Goal: Book appointment/travel/reservation

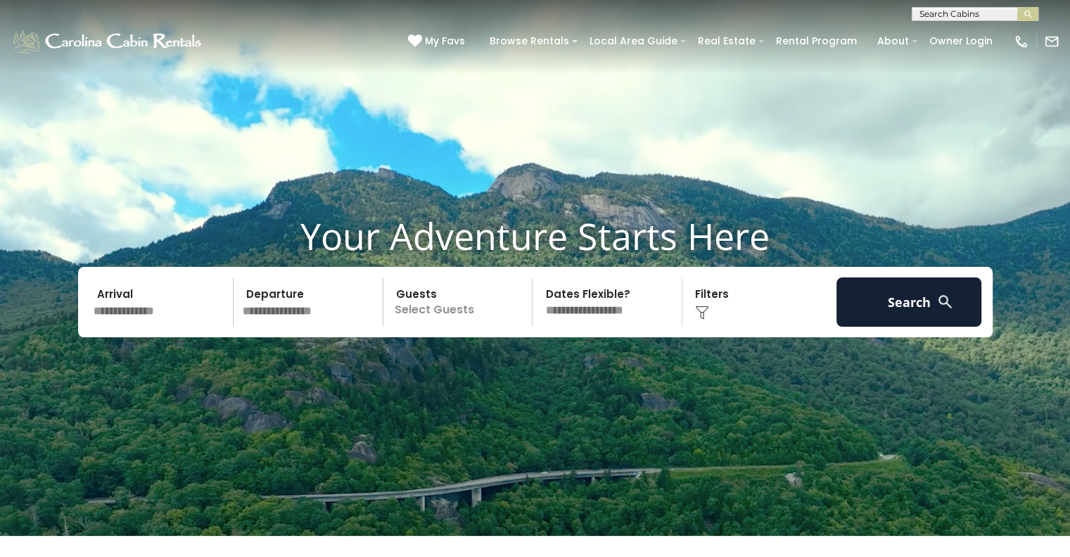
click at [937, 13] on input "text" at bounding box center [974, 17] width 123 height 14
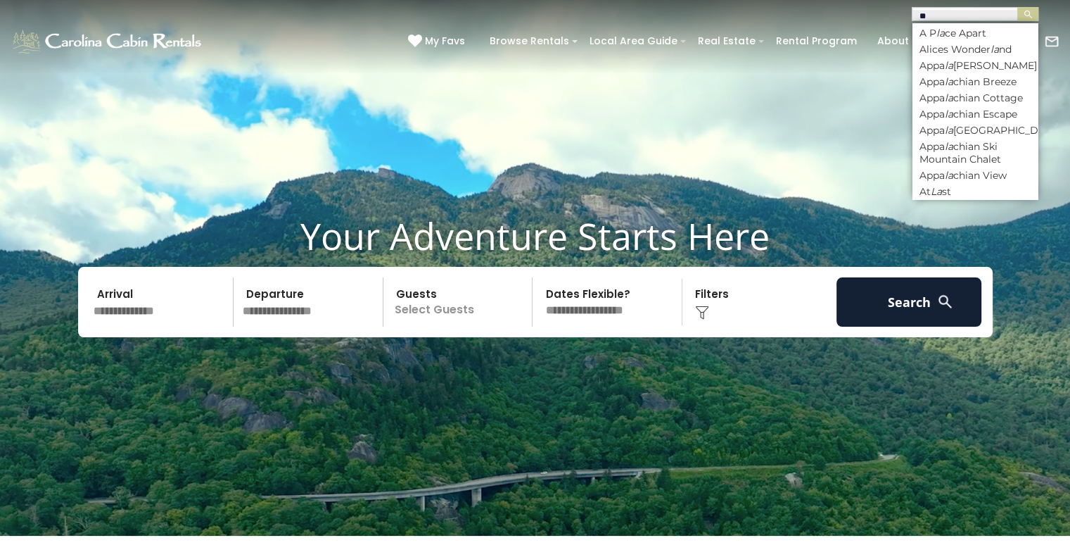
type input "*"
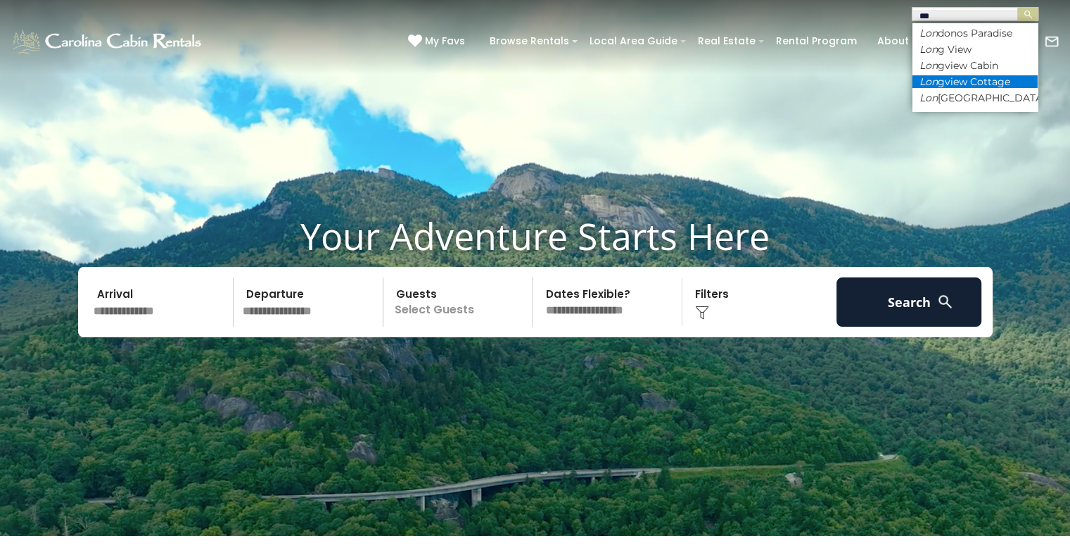
type input "***"
click at [973, 79] on li "Lon gview Cottage" at bounding box center [975, 81] width 125 height 13
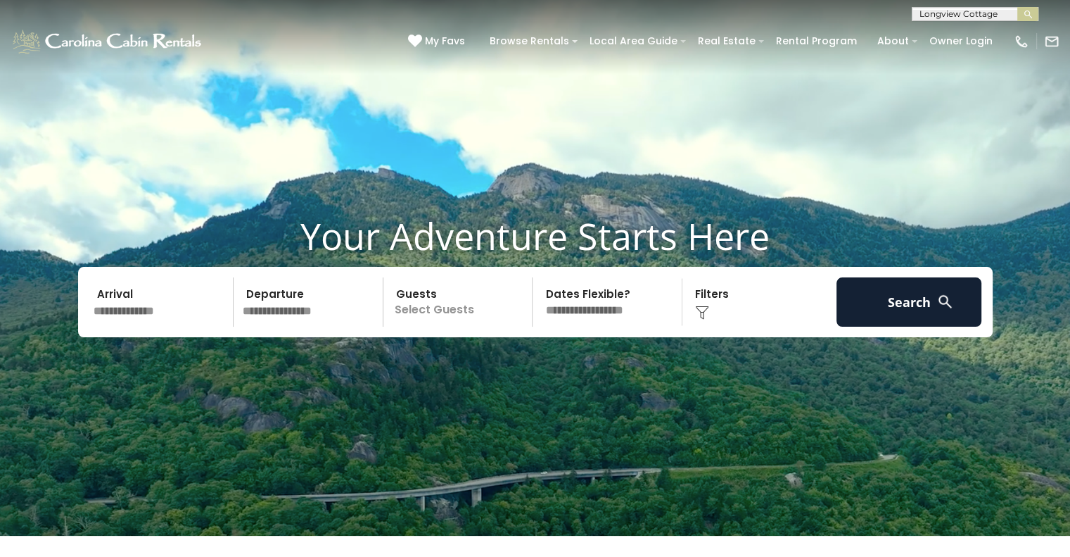
click at [1009, 11] on input "text" at bounding box center [974, 17] width 123 height 14
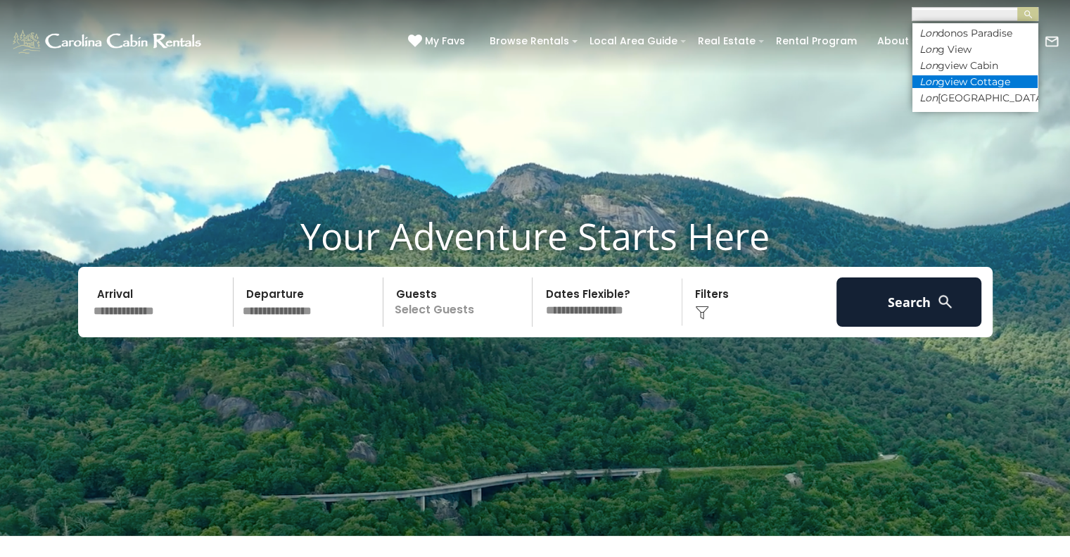
click at [1008, 81] on li "Lon gview Cottage" at bounding box center [975, 81] width 125 height 13
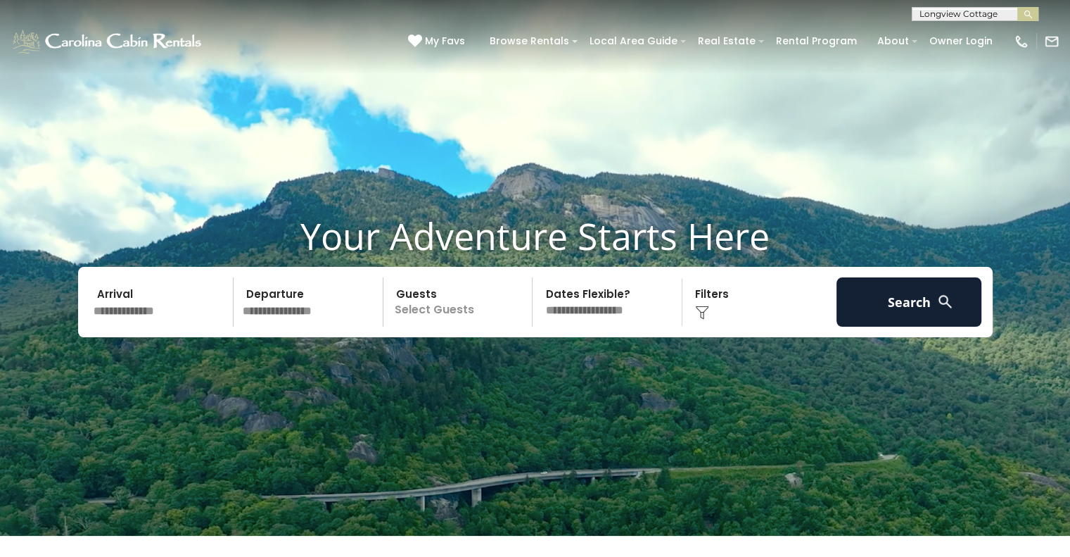
click at [1018, 7] on button "submit" at bounding box center [1028, 14] width 21 height 14
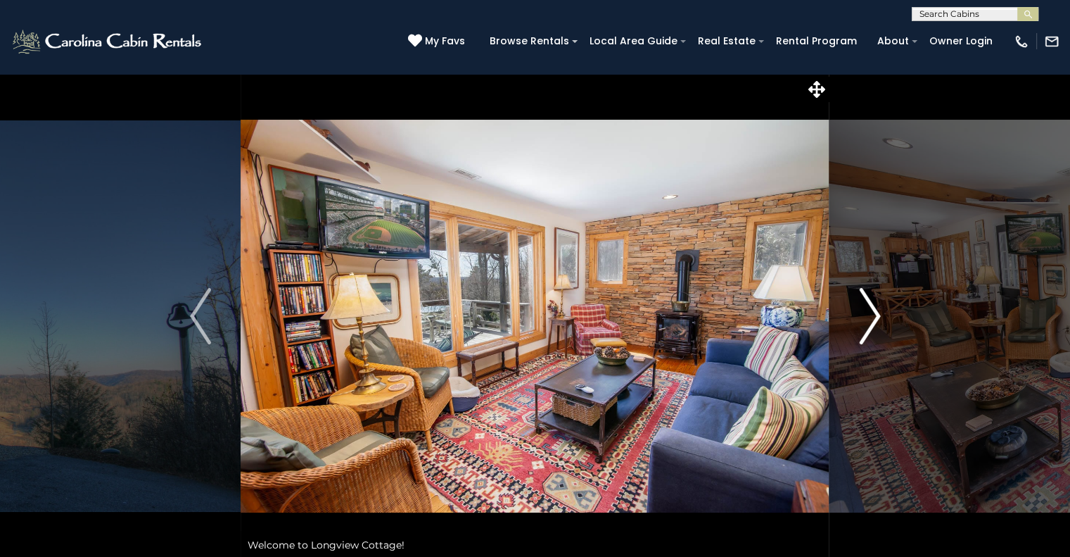
click at [880, 315] on button "Next" at bounding box center [870, 316] width 81 height 486
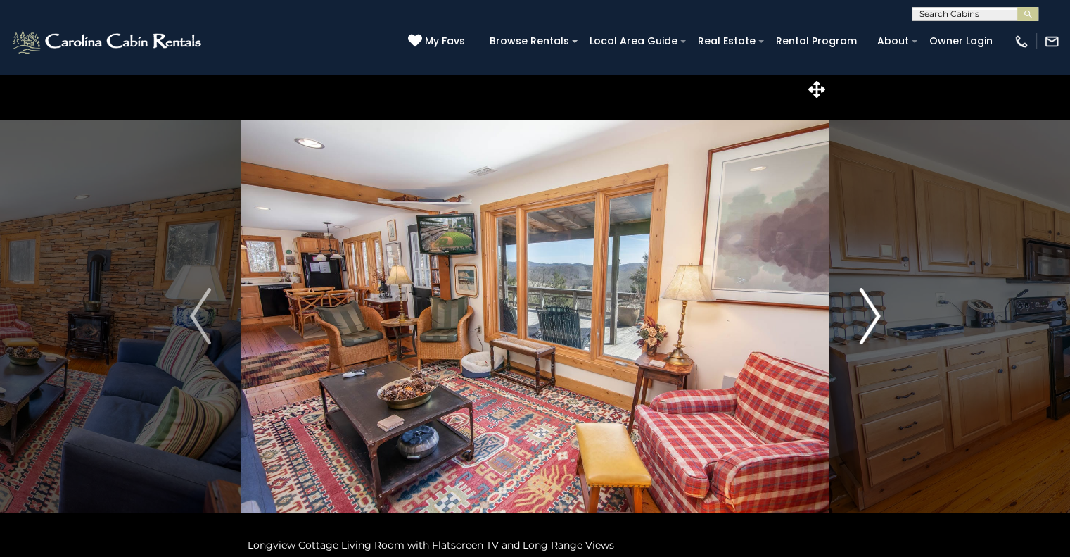
click at [880, 315] on button "Next" at bounding box center [870, 316] width 81 height 486
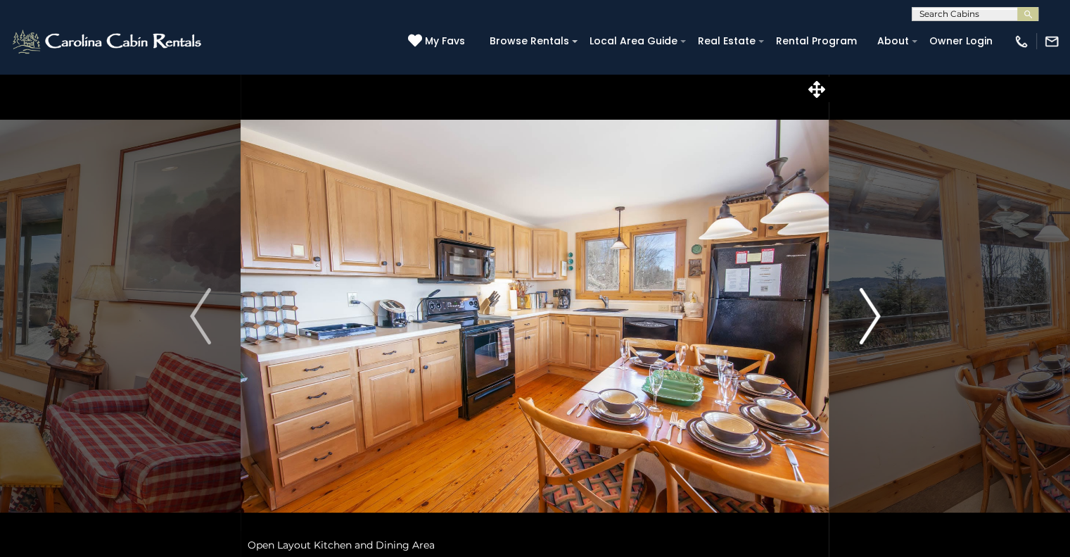
click at [880, 315] on img "Next" at bounding box center [869, 316] width 21 height 56
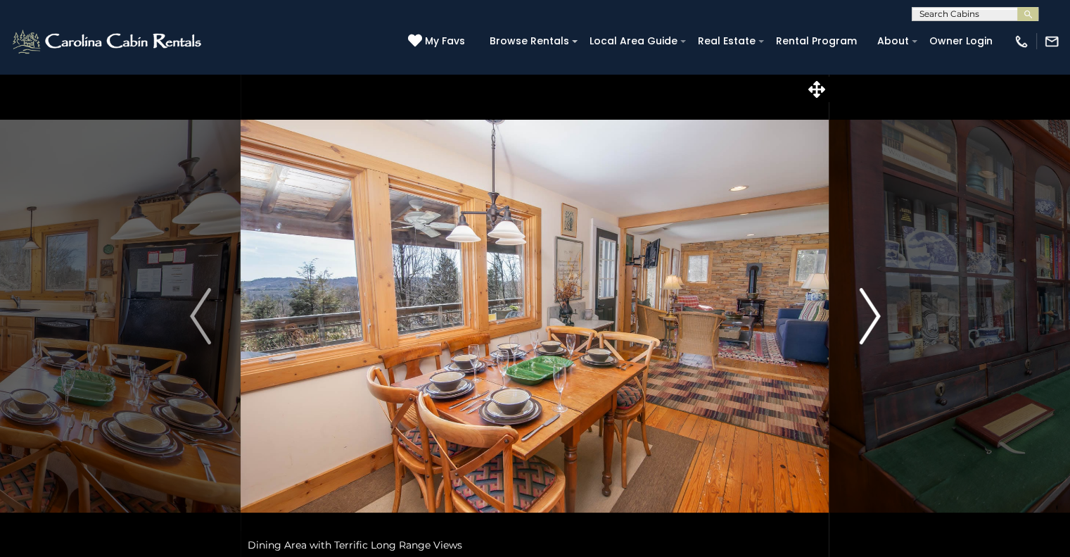
click at [880, 315] on img "Next" at bounding box center [869, 316] width 21 height 56
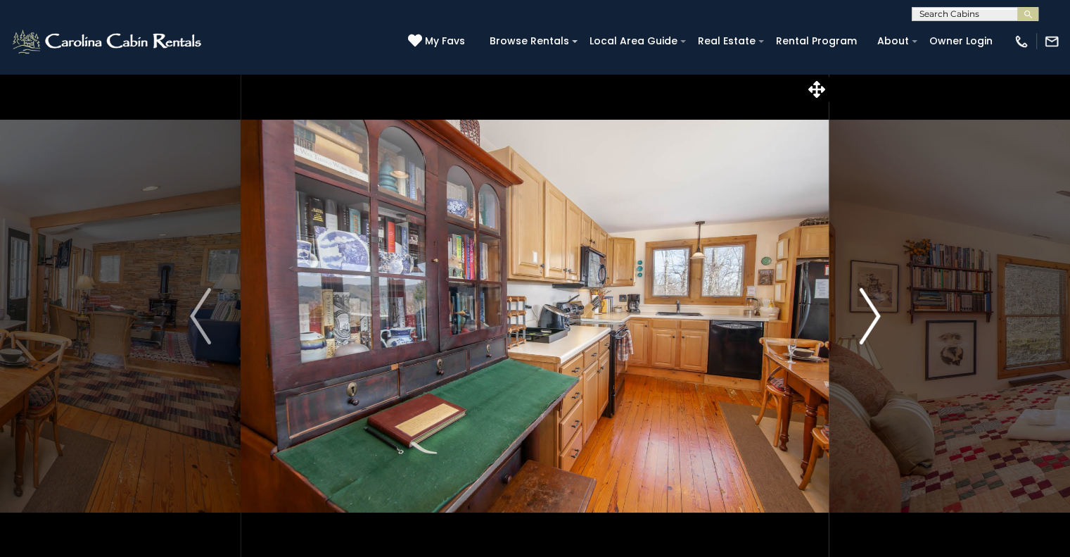
click at [880, 315] on img "Next" at bounding box center [869, 316] width 21 height 56
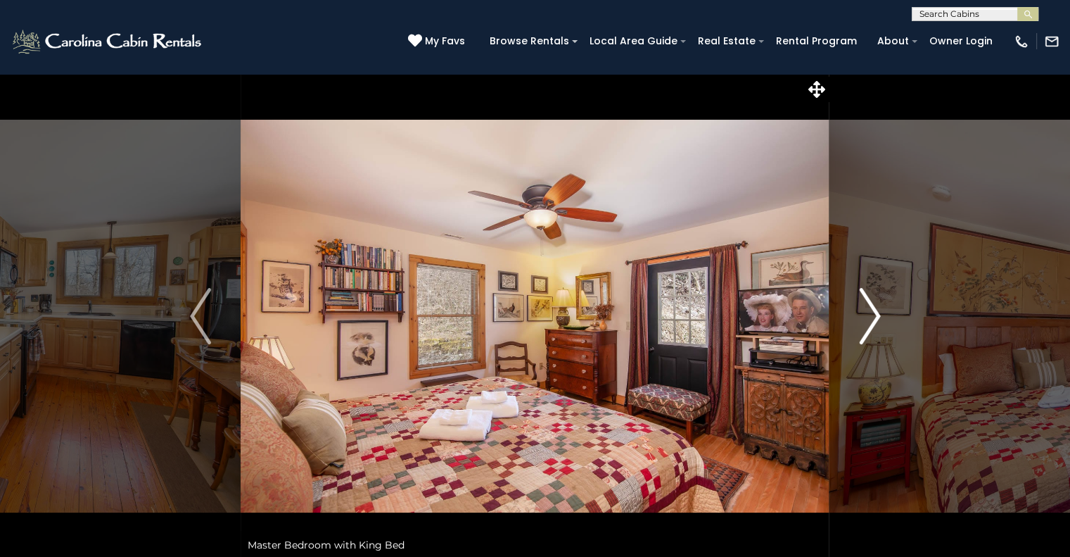
click at [880, 315] on img "Next" at bounding box center [869, 316] width 21 height 56
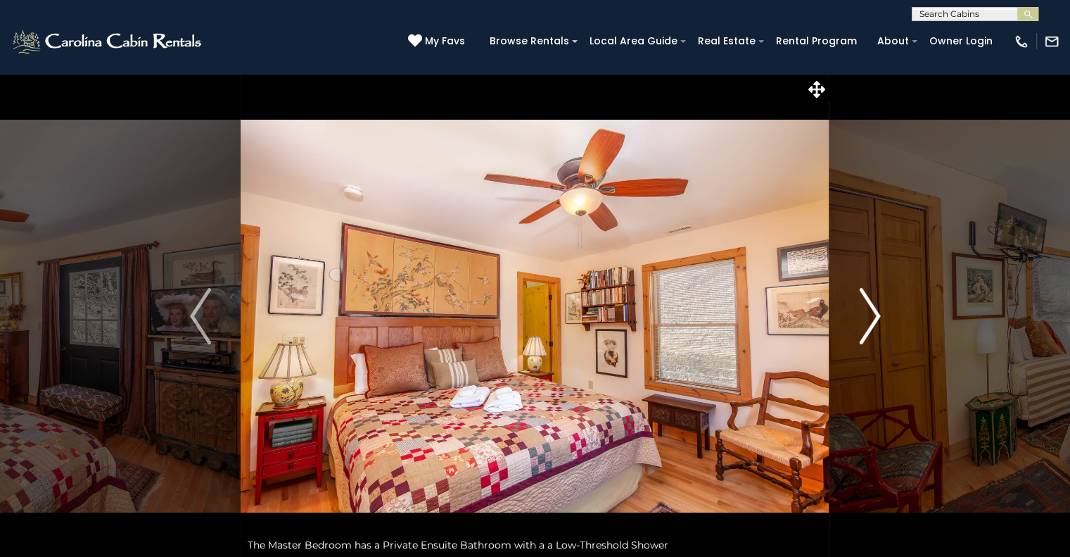
click at [880, 315] on img "Next" at bounding box center [869, 316] width 21 height 56
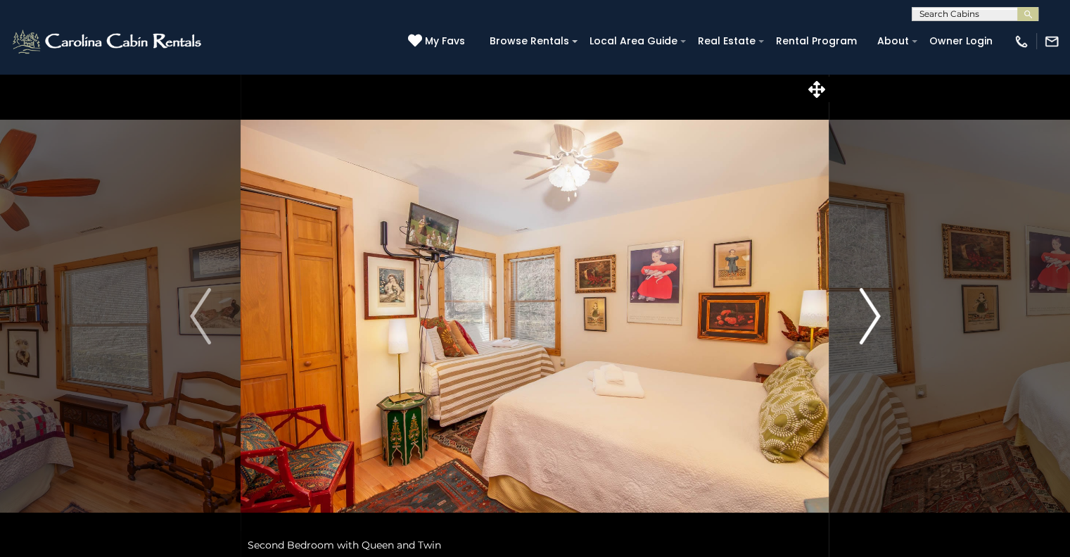
click at [880, 315] on img "Next" at bounding box center [869, 316] width 21 height 56
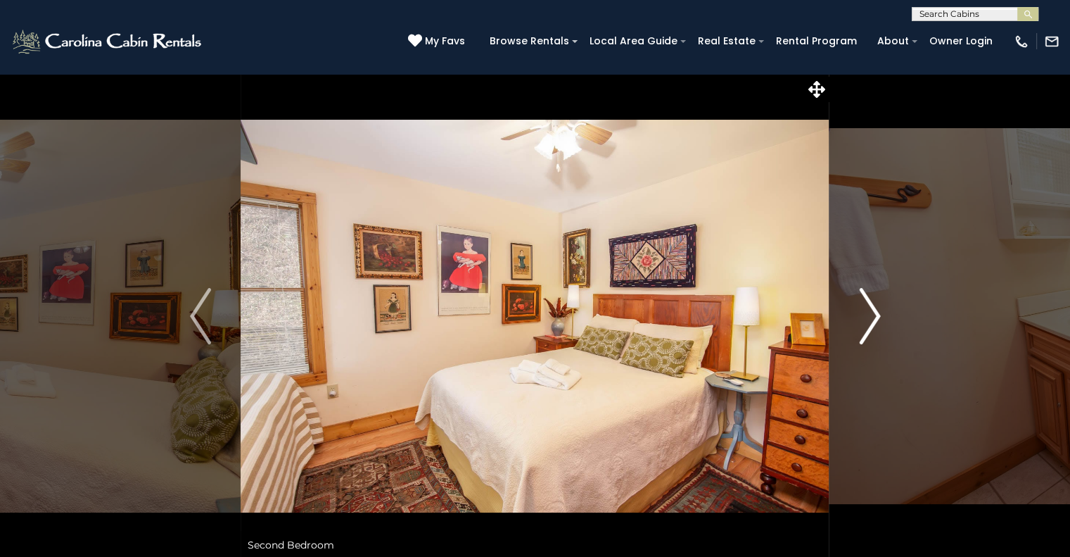
click at [880, 315] on img "Next" at bounding box center [869, 316] width 21 height 56
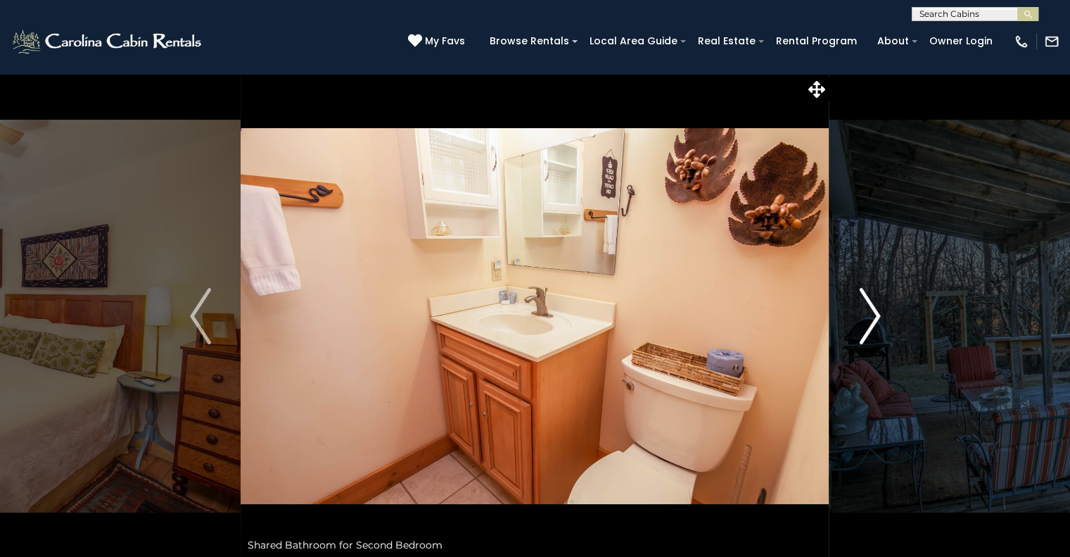
click at [880, 315] on img "Next" at bounding box center [869, 316] width 21 height 56
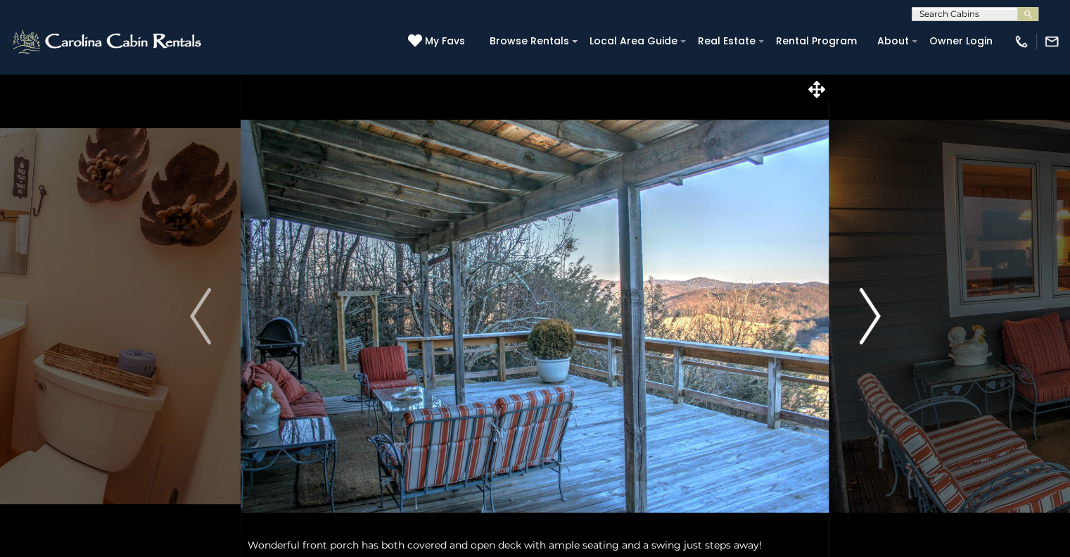
click at [880, 315] on img "Next" at bounding box center [869, 316] width 21 height 56
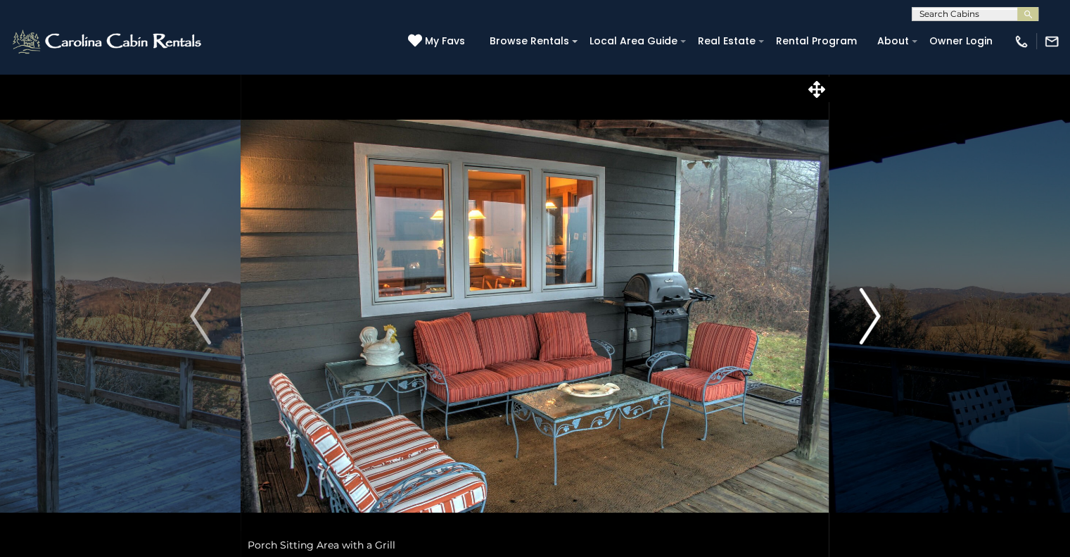
click at [880, 315] on img "Next" at bounding box center [869, 316] width 21 height 56
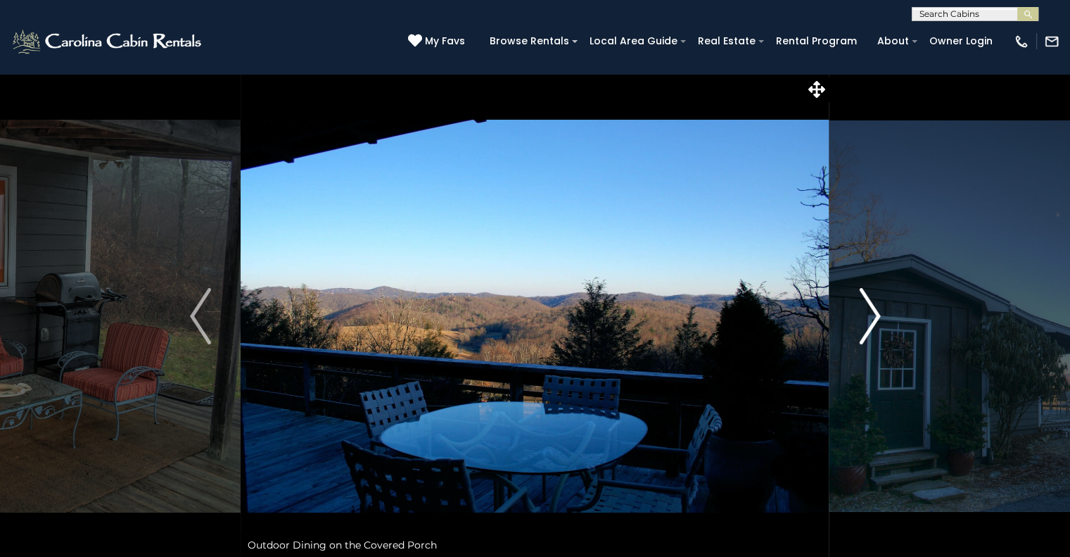
click at [880, 315] on img "Next" at bounding box center [869, 316] width 21 height 56
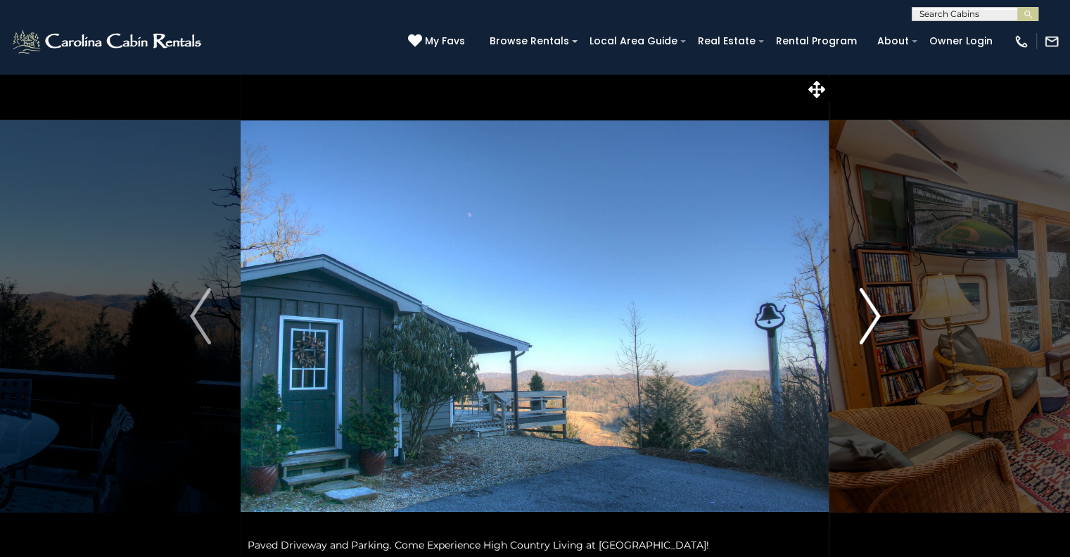
click at [880, 315] on img "Next" at bounding box center [869, 316] width 21 height 56
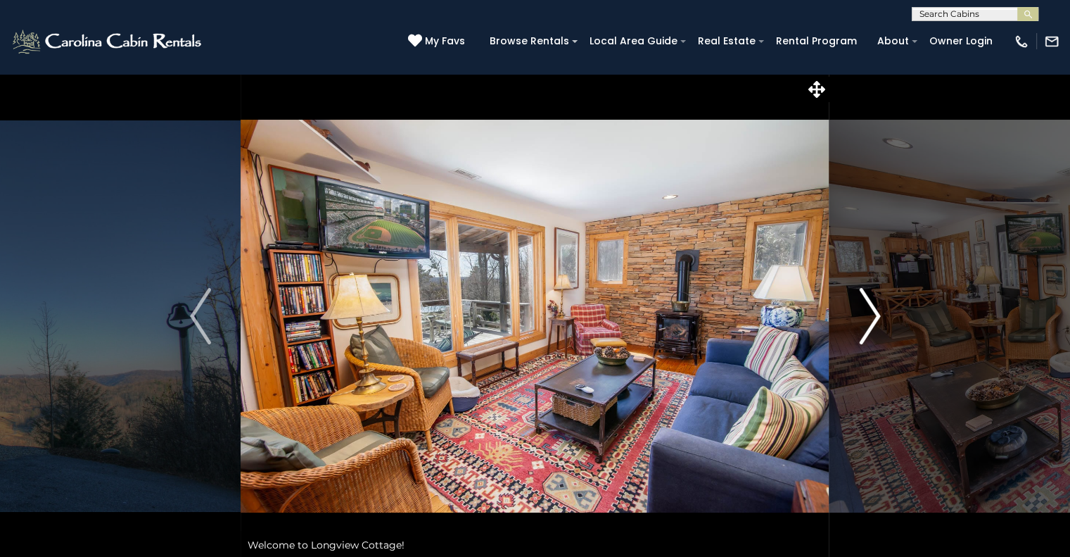
click at [880, 315] on img "Next" at bounding box center [869, 316] width 21 height 56
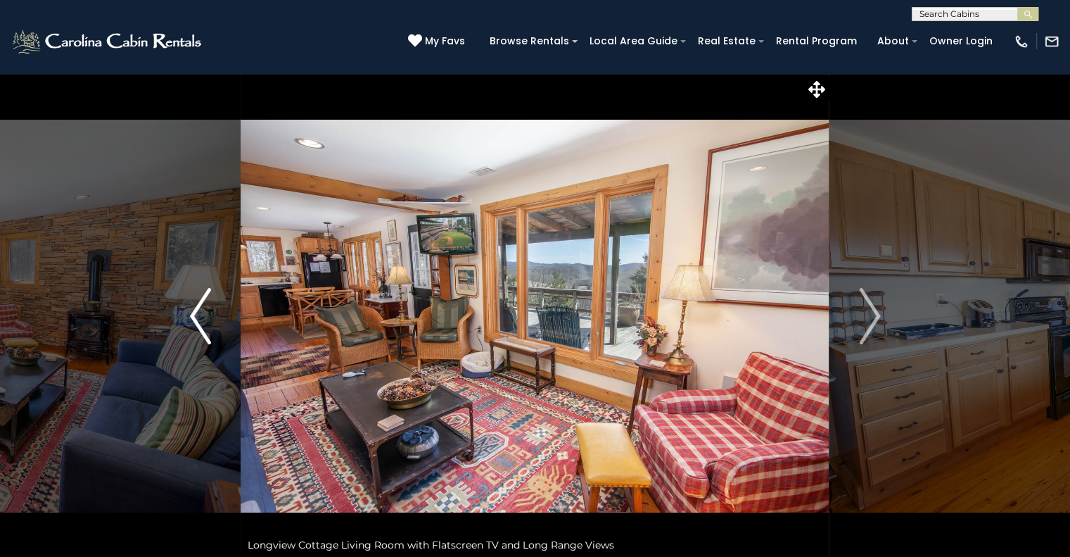
click at [194, 315] on img "Previous" at bounding box center [200, 316] width 21 height 56
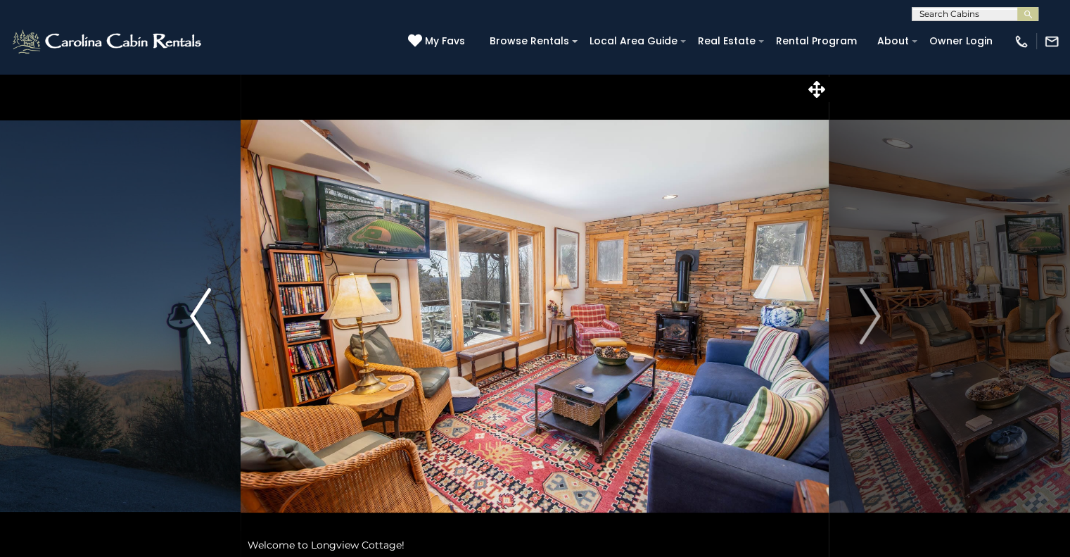
click at [194, 315] on img "Previous" at bounding box center [200, 316] width 21 height 56
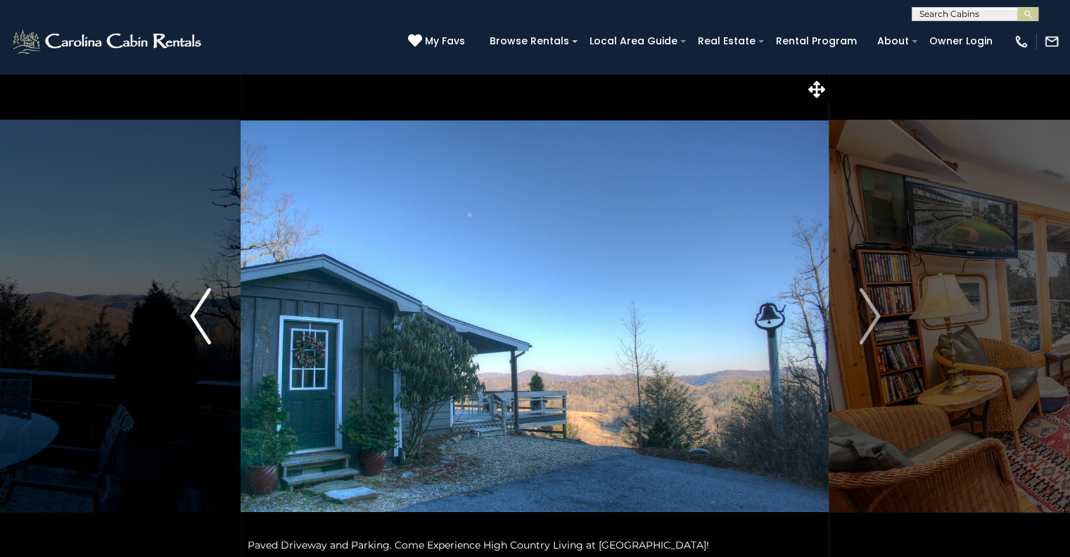
click at [196, 315] on img "Previous" at bounding box center [200, 316] width 21 height 56
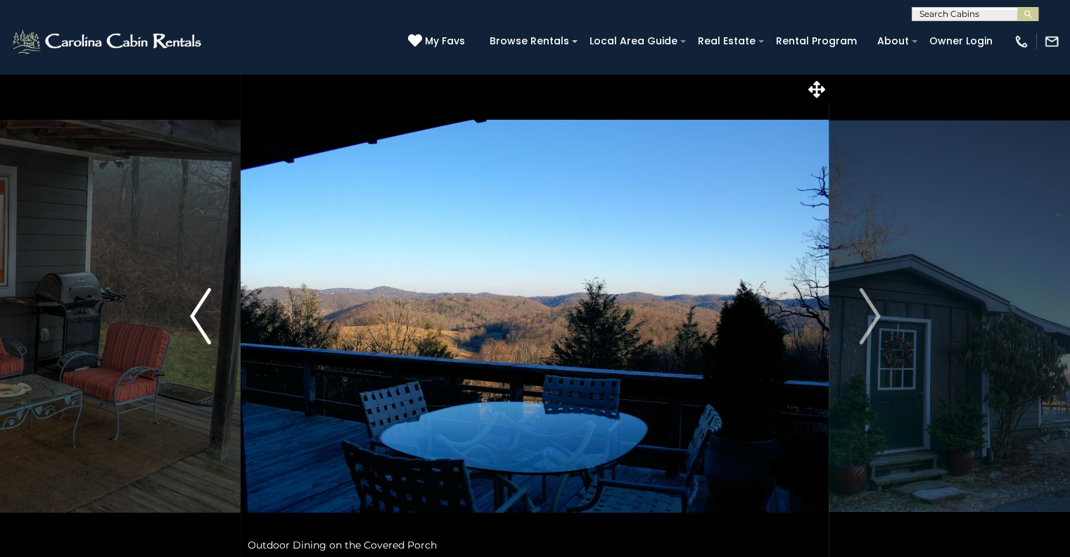
click at [202, 312] on img "Previous" at bounding box center [200, 316] width 21 height 56
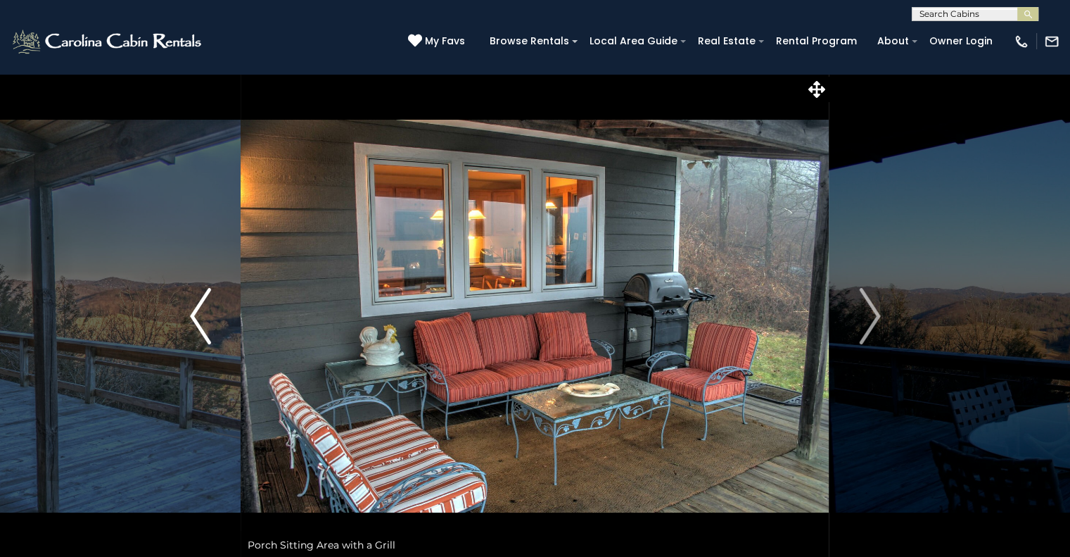
click at [202, 312] on img "Previous" at bounding box center [200, 316] width 21 height 56
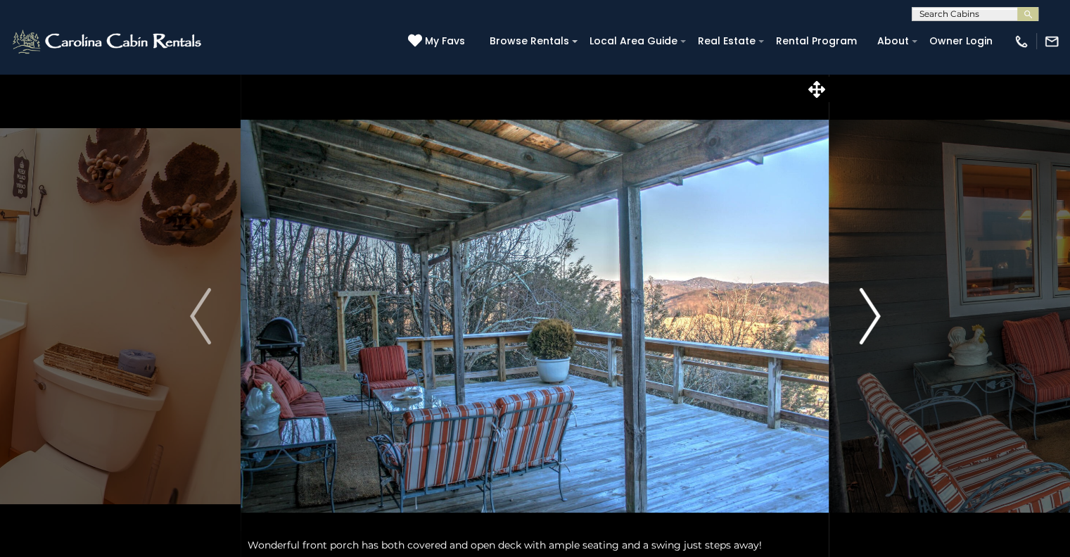
click at [877, 326] on img "Next" at bounding box center [869, 316] width 21 height 56
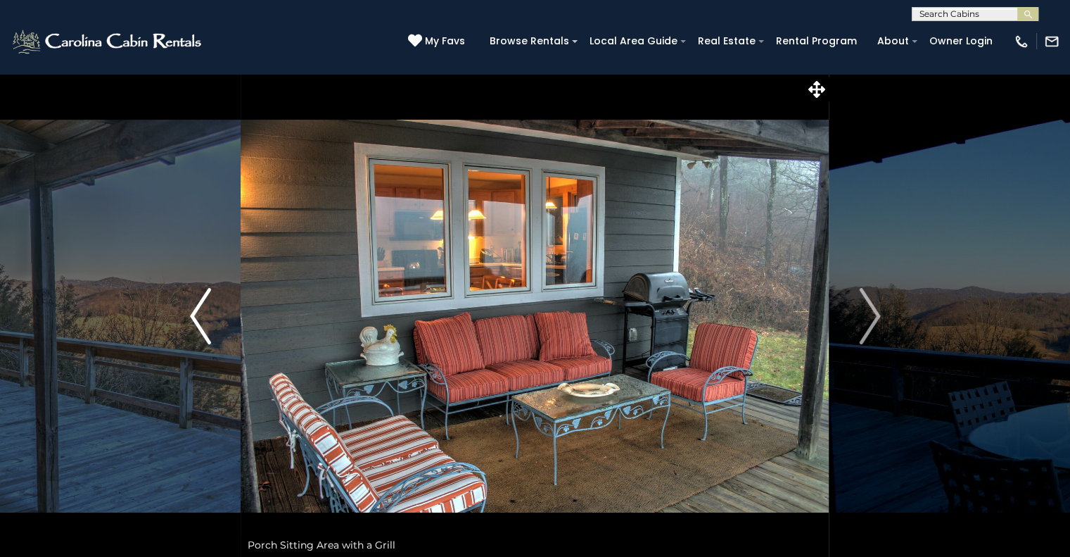
click at [205, 315] on img "Previous" at bounding box center [200, 316] width 21 height 56
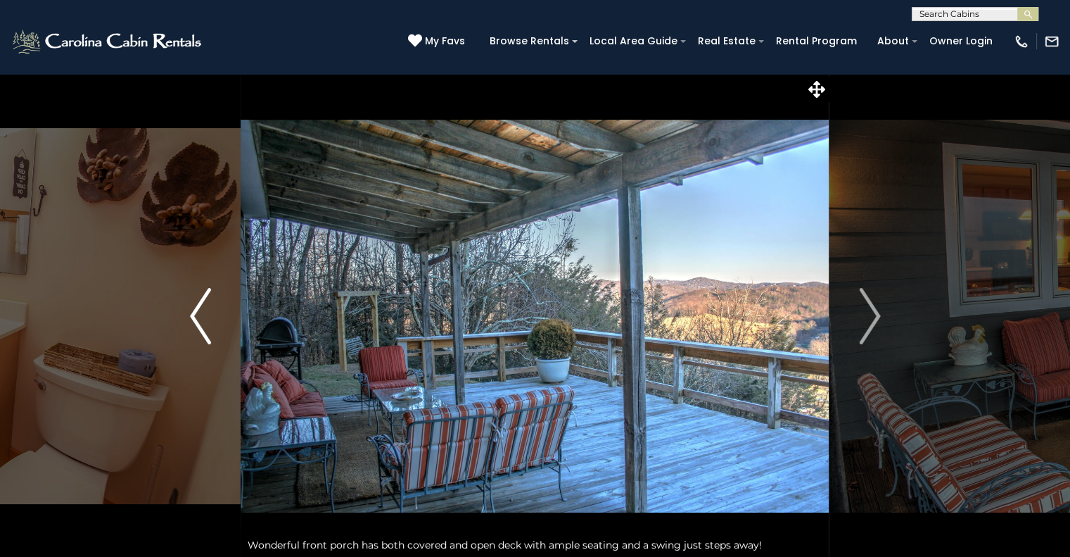
click at [205, 315] on img "Previous" at bounding box center [200, 316] width 21 height 56
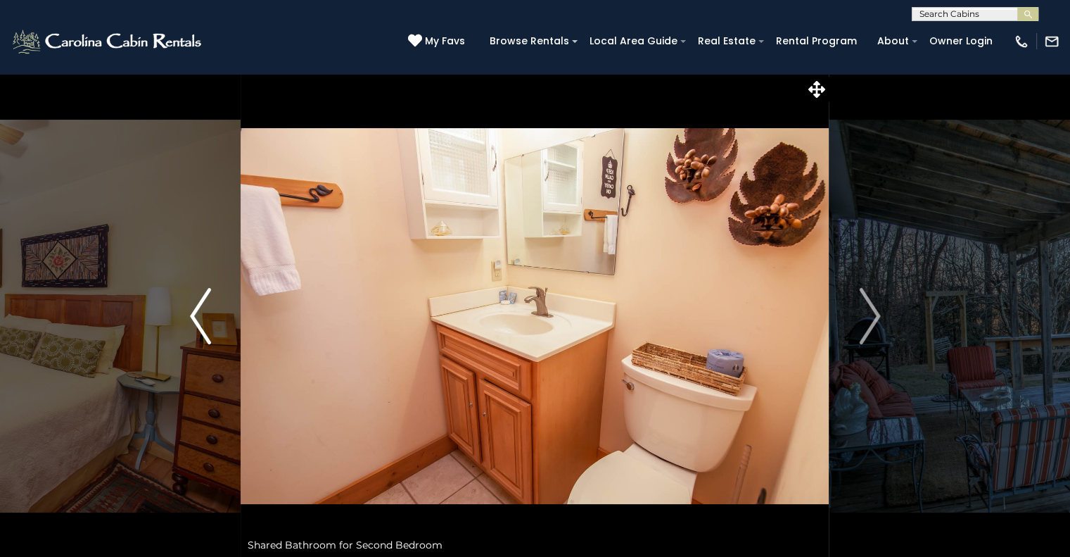
click at [207, 314] on img "Previous" at bounding box center [200, 316] width 21 height 56
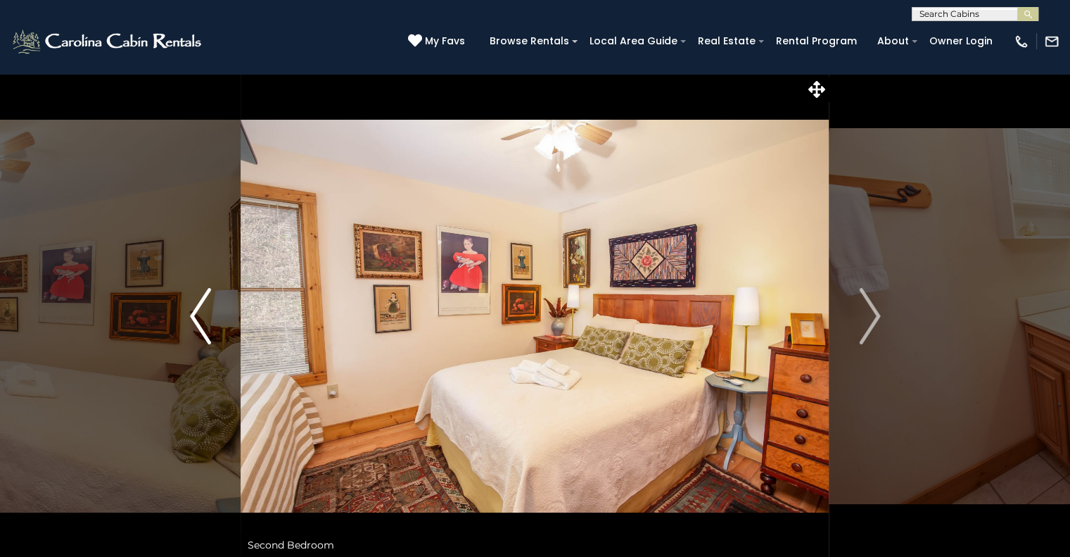
click at [203, 314] on img "Previous" at bounding box center [200, 316] width 21 height 56
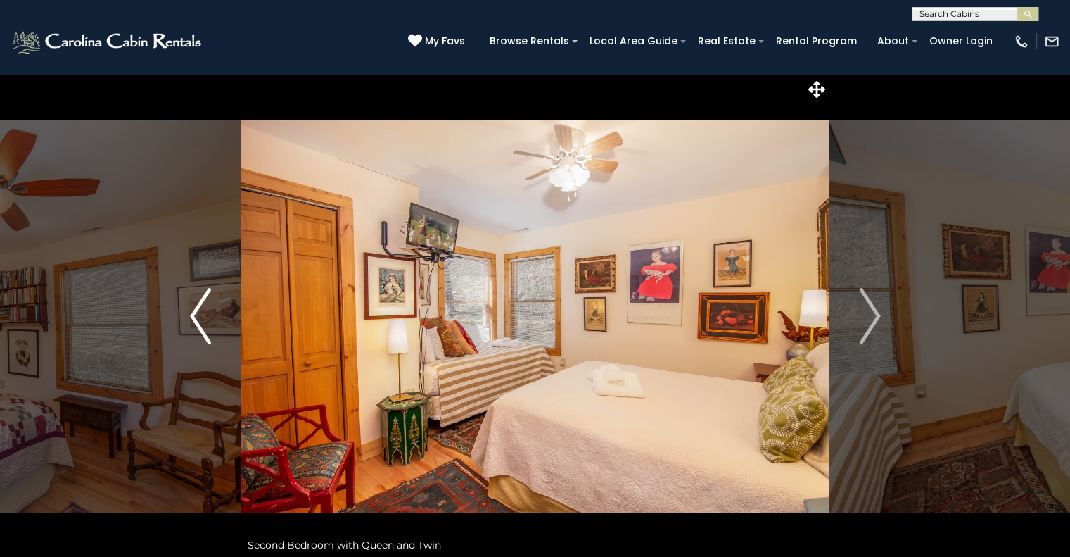
click at [203, 314] on img "Previous" at bounding box center [200, 316] width 21 height 56
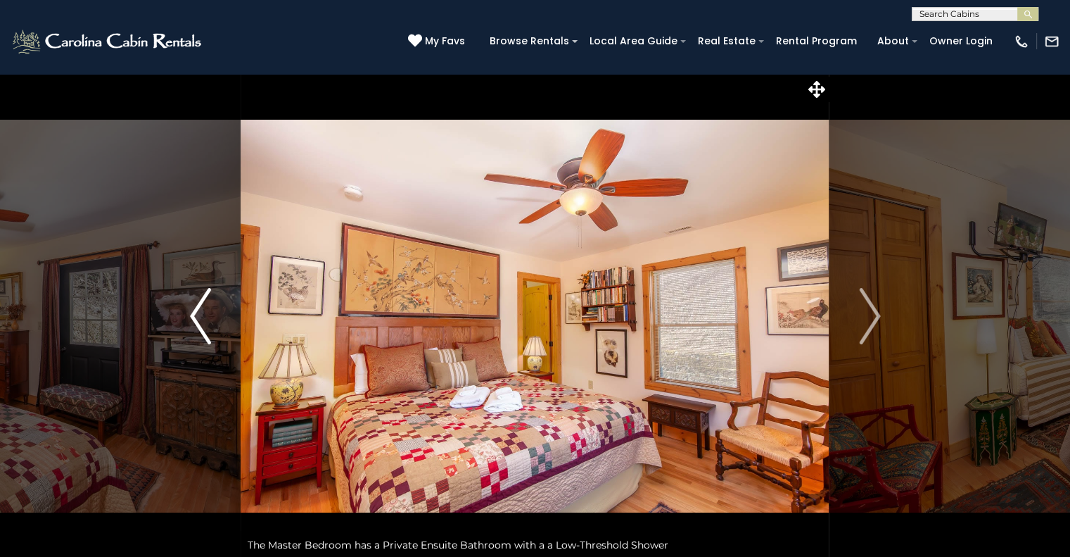
click at [203, 314] on img "Previous" at bounding box center [200, 316] width 21 height 56
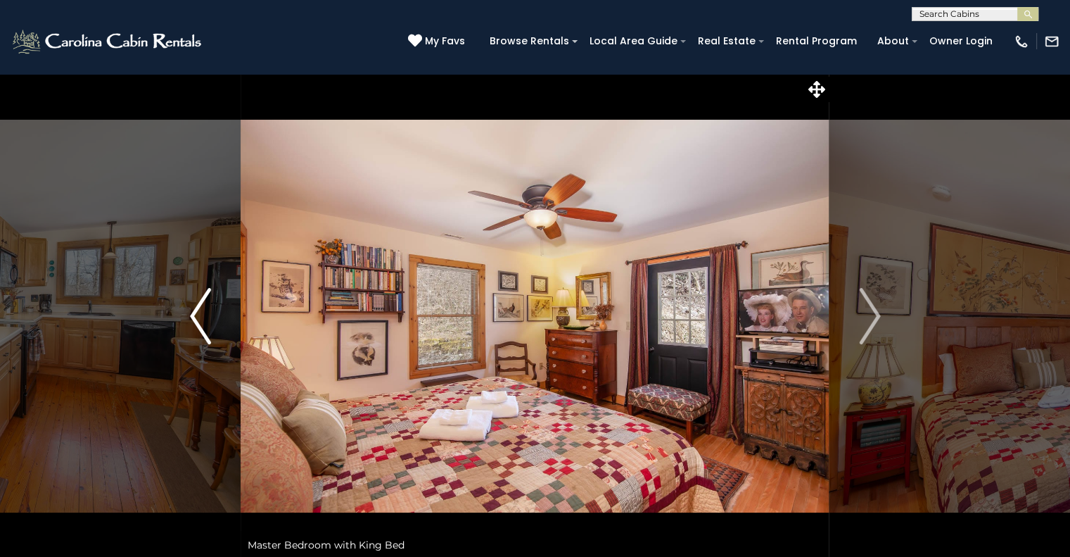
click at [203, 314] on img "Previous" at bounding box center [200, 316] width 21 height 56
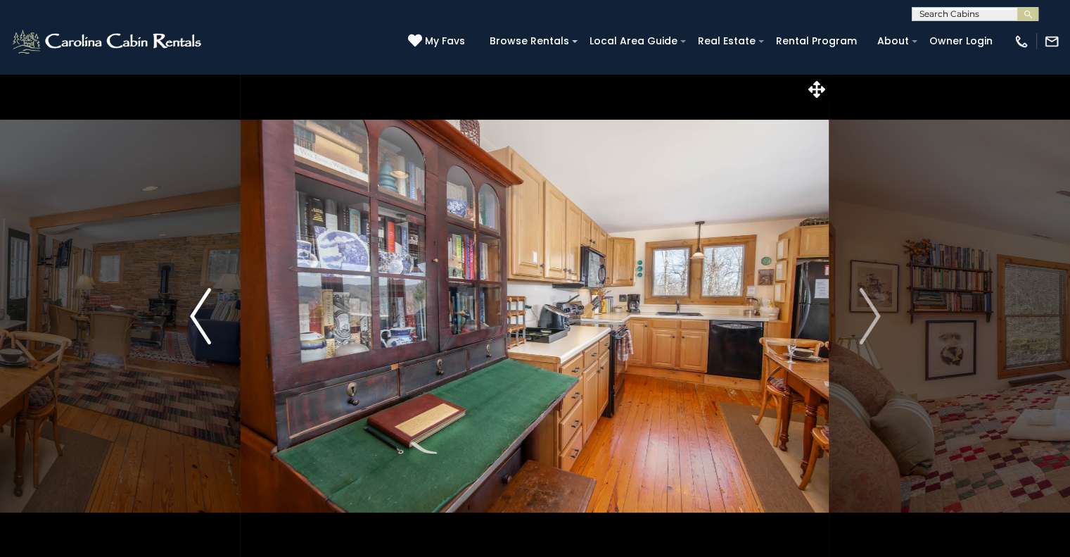
click at [203, 314] on img "Previous" at bounding box center [200, 316] width 21 height 56
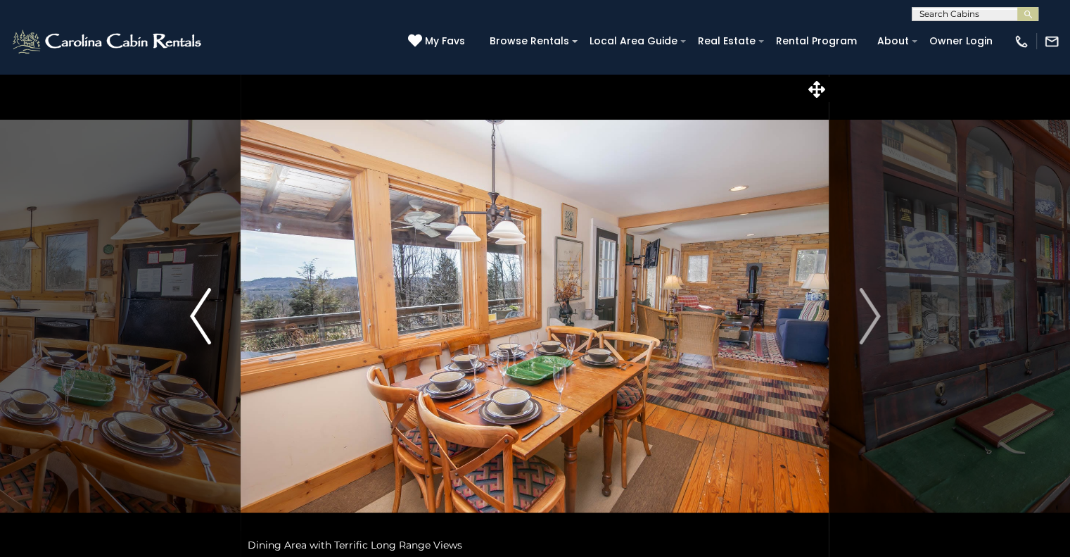
click at [203, 314] on img "Previous" at bounding box center [200, 316] width 21 height 56
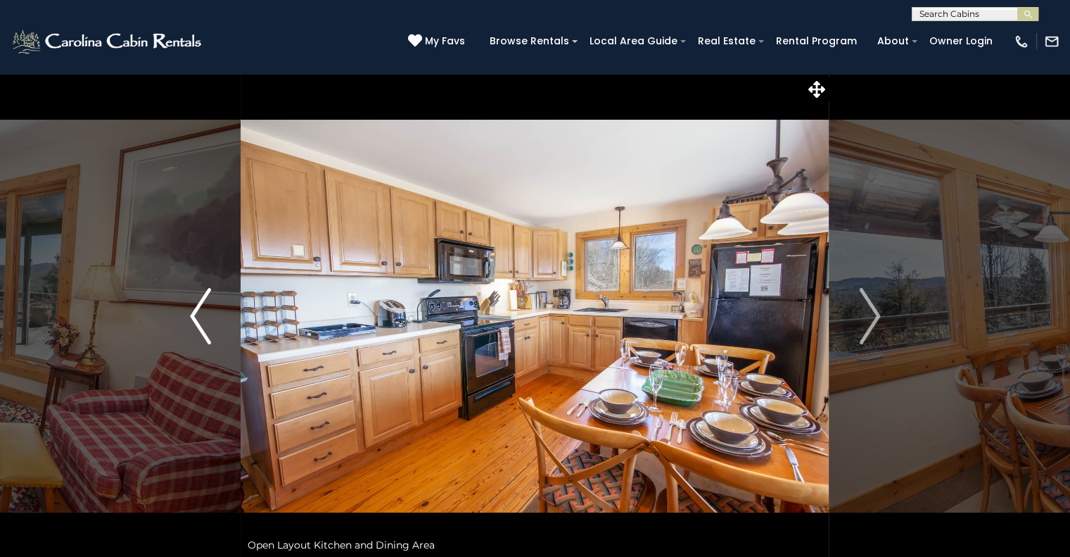
click at [203, 314] on img "Previous" at bounding box center [200, 316] width 21 height 56
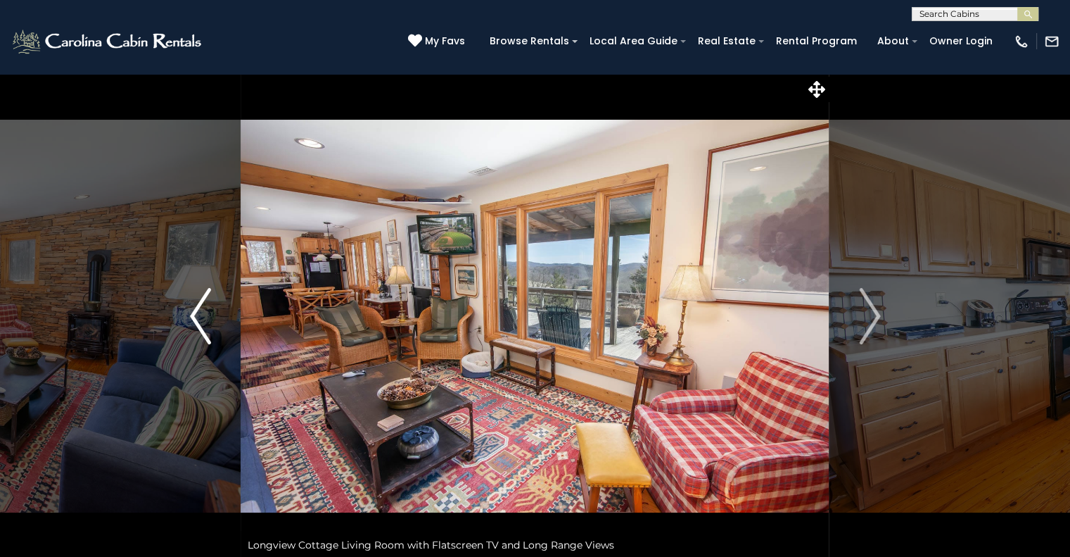
click at [203, 314] on img "Previous" at bounding box center [200, 316] width 21 height 56
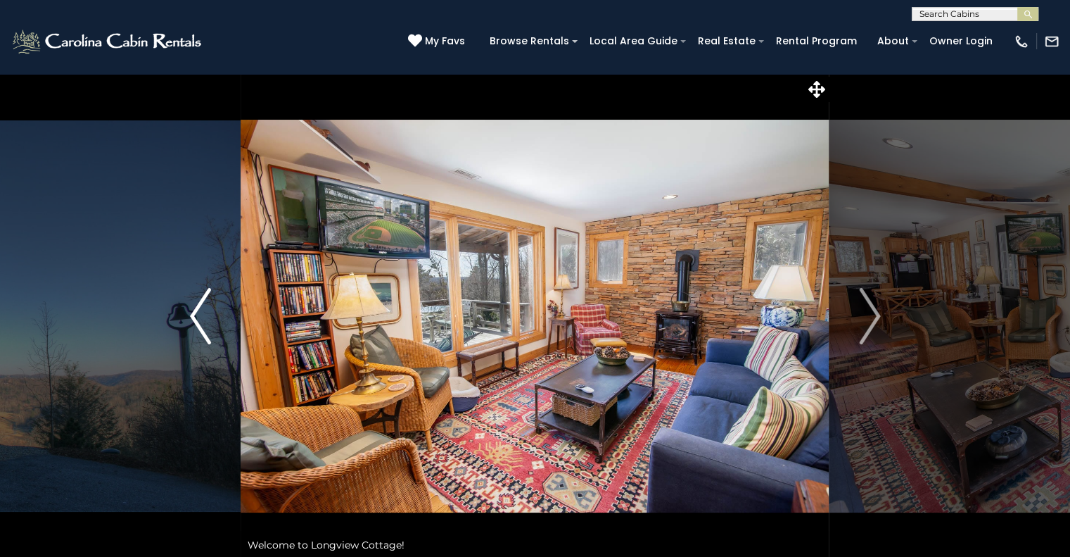
click at [203, 314] on img "Previous" at bounding box center [200, 316] width 21 height 56
